Goal: Transaction & Acquisition: Purchase product/service

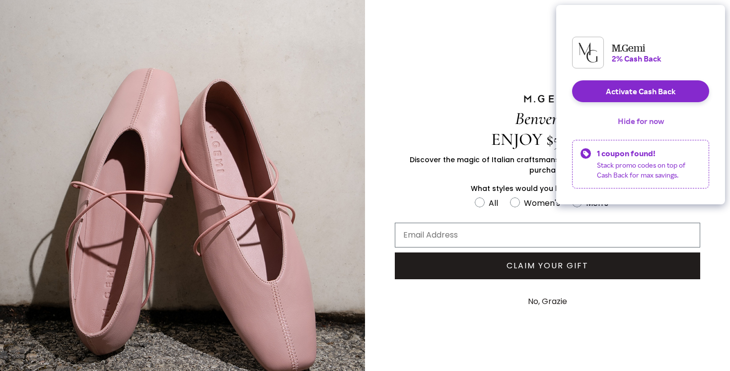
click at [655, 126] on button "Hide for now" at bounding box center [640, 121] width 62 height 22
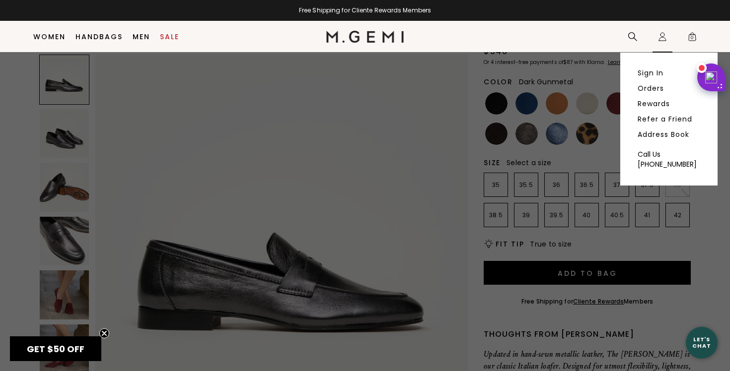
scroll to position [113, 0]
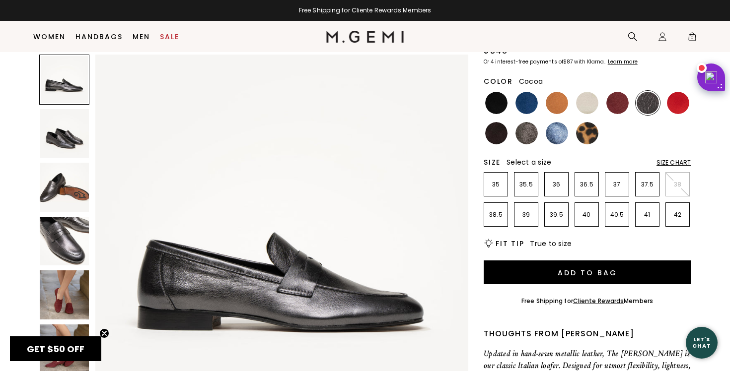
click at [523, 122] on img at bounding box center [526, 133] width 22 height 22
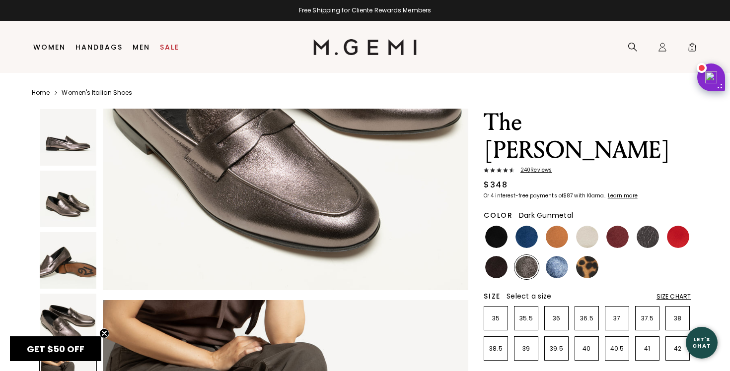
click at [642, 226] on img at bounding box center [647, 237] width 22 height 22
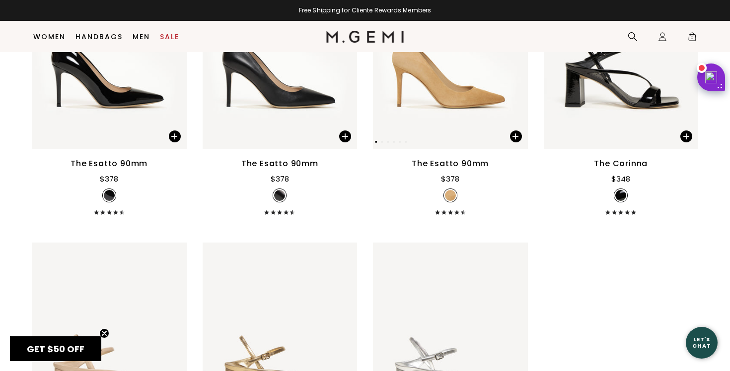
scroll to position [2450, 0]
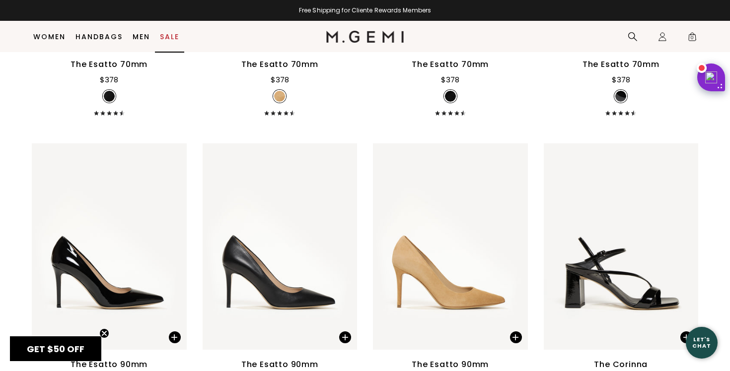
click at [172, 33] on link "Sale" at bounding box center [169, 37] width 19 height 8
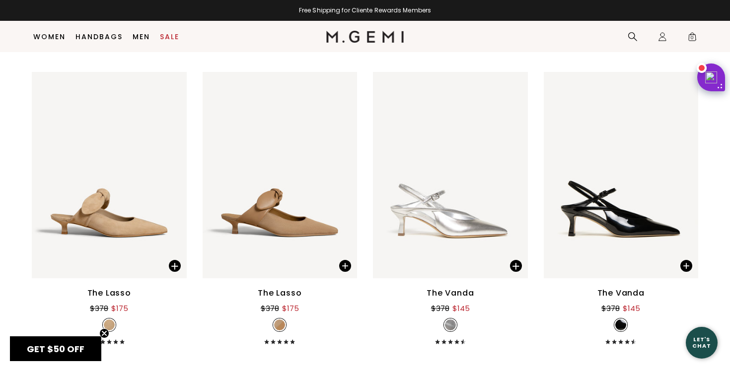
scroll to position [3132, 0]
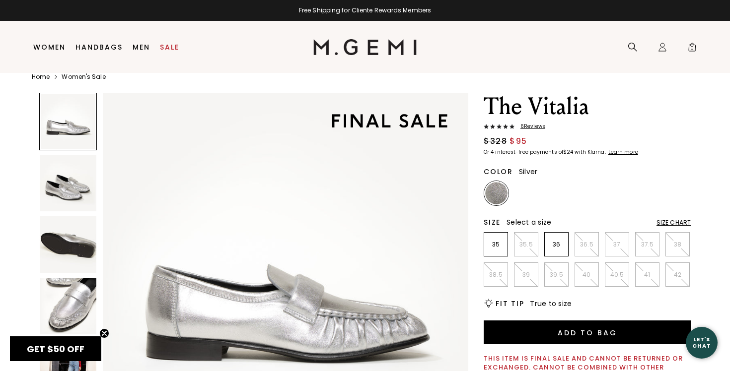
scroll to position [49, 0]
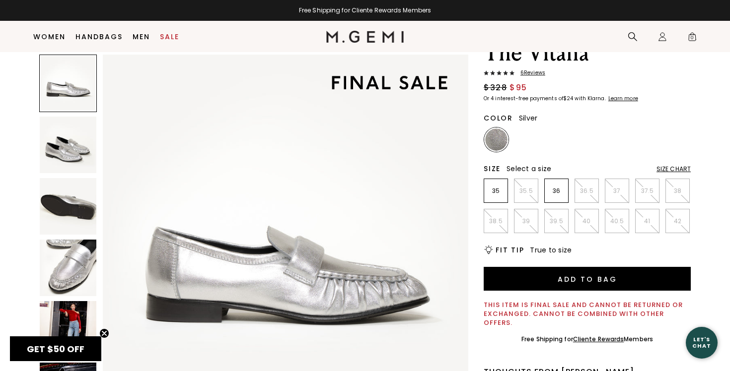
click at [62, 154] on img at bounding box center [68, 145] width 57 height 57
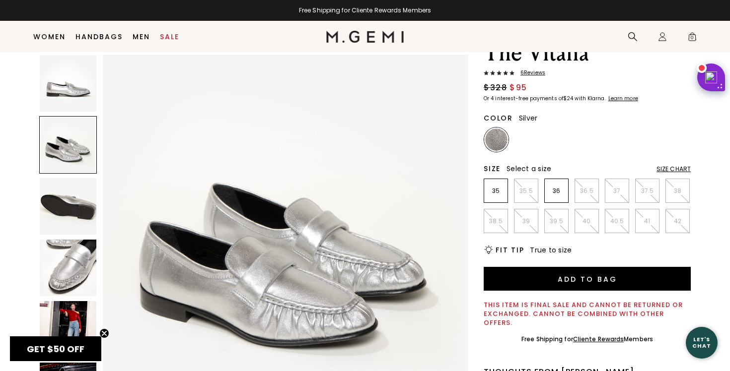
click at [68, 246] on img at bounding box center [68, 268] width 57 height 57
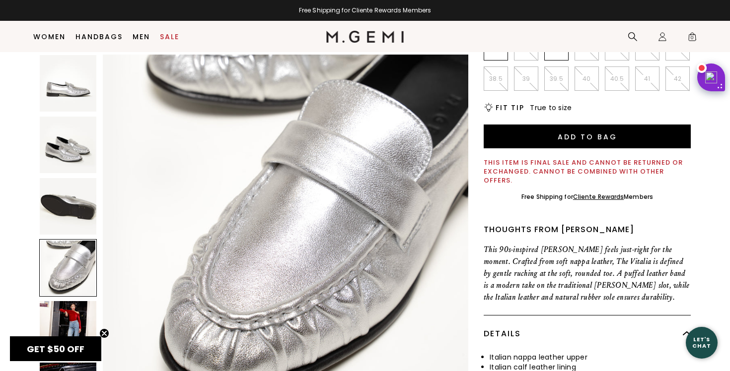
scroll to position [342, 0]
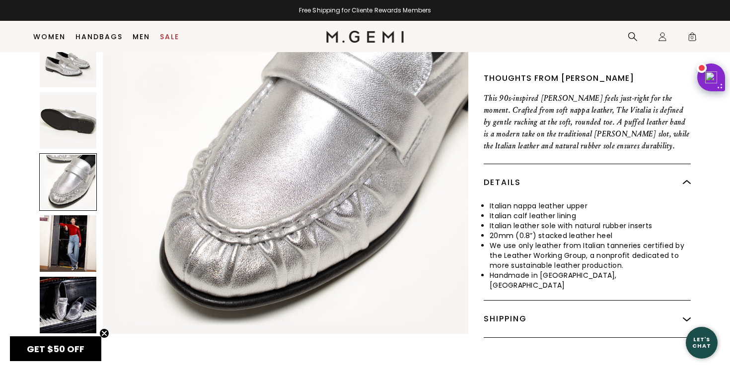
click at [73, 215] on img at bounding box center [68, 243] width 57 height 57
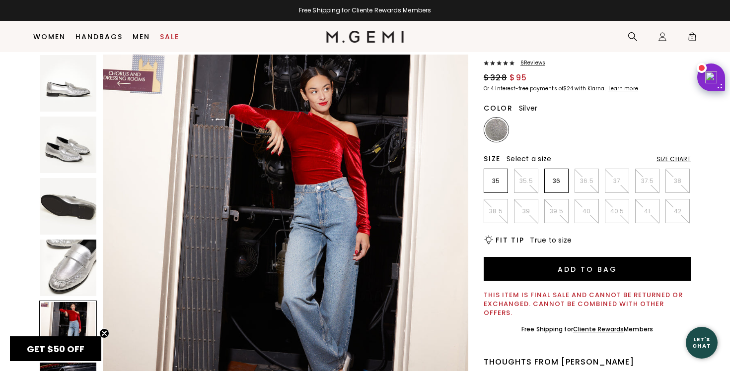
scroll to position [77, 0]
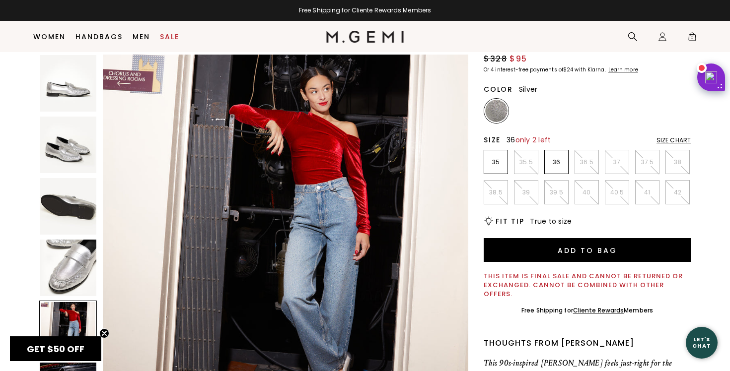
click at [554, 160] on p "36" at bounding box center [555, 162] width 23 height 8
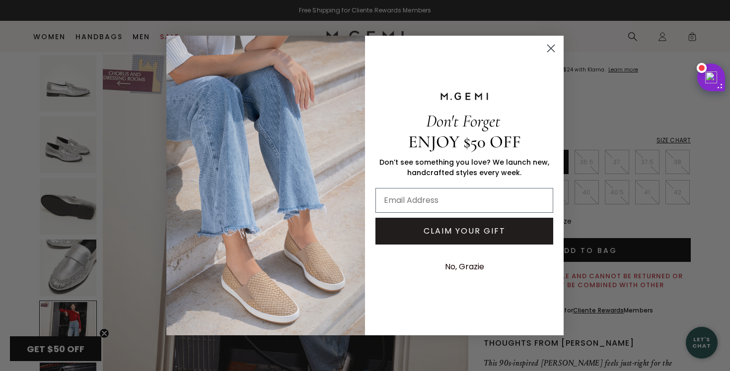
click at [549, 46] on circle "Close dialog" at bounding box center [550, 48] width 16 height 16
